Goal: Transaction & Acquisition: Book appointment/travel/reservation

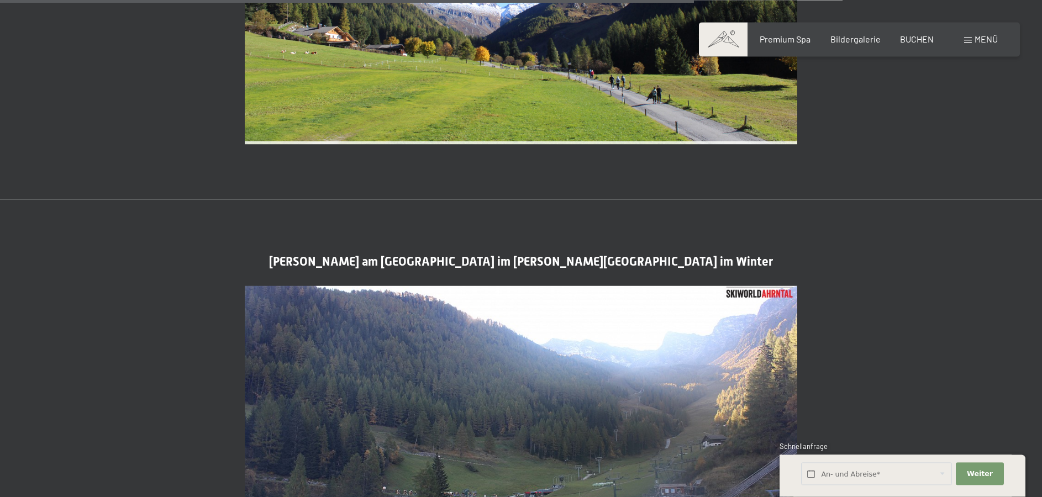
scroll to position [2616, 0]
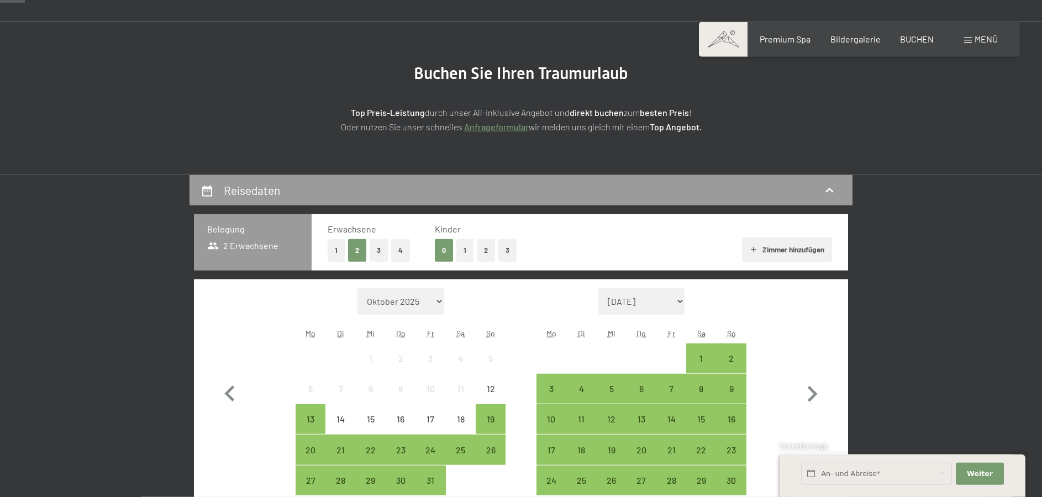
scroll to position [113, 0]
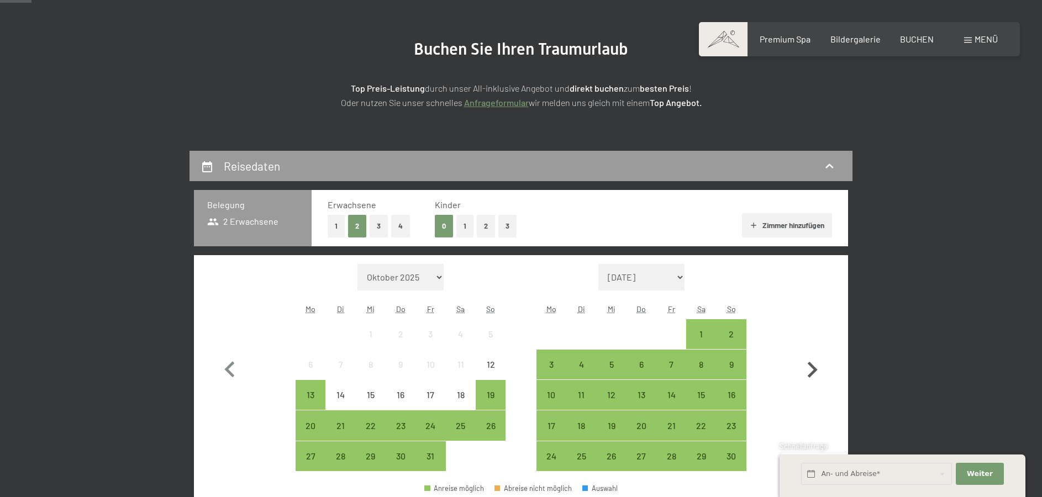
click at [820, 364] on icon "button" at bounding box center [812, 370] width 32 height 32
select select "[DATE]"
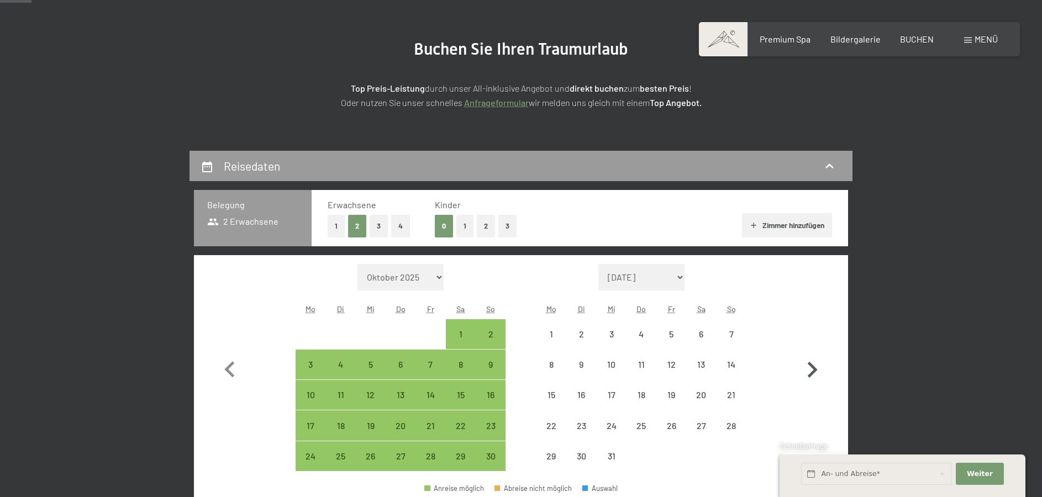
select select "[DATE]"
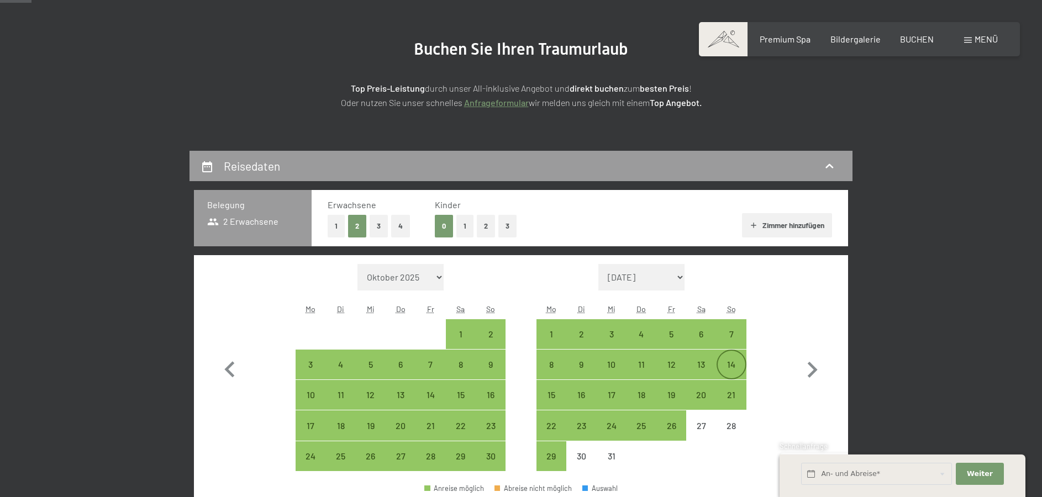
click at [730, 365] on div "14" at bounding box center [731, 374] width 28 height 28
select select "[DATE]"
click at [638, 394] on div "18" at bounding box center [641, 404] width 28 height 28
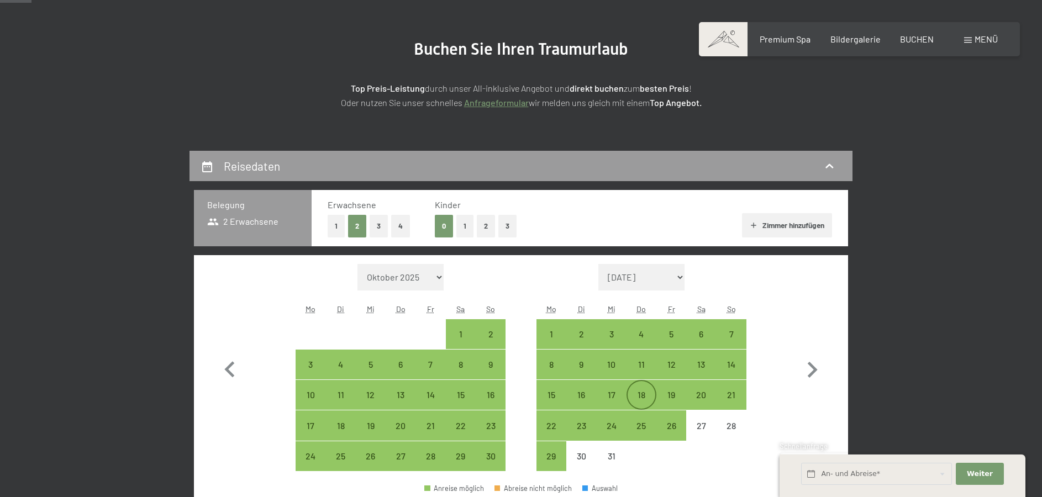
select select "[DATE]"
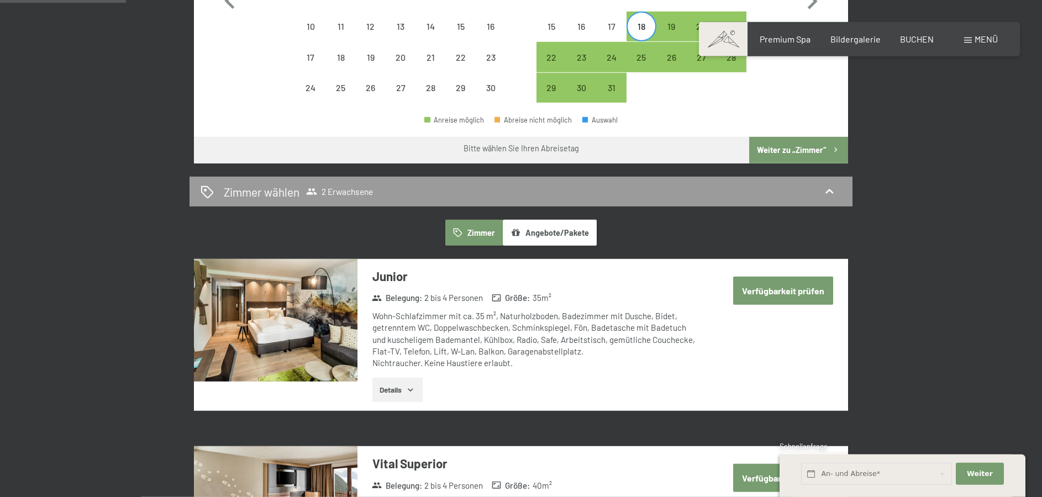
scroll to position [507, 0]
